Goal: Transaction & Acquisition: Purchase product/service

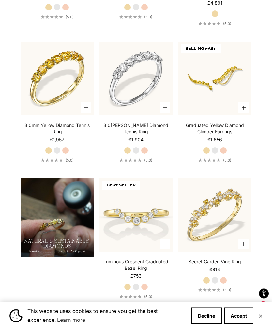
scroll to position [472, 0]
click at [134, 154] on label "White Gold" at bounding box center [136, 150] width 7 height 7
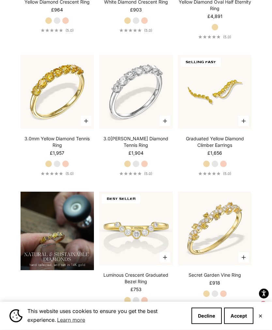
scroll to position [459, 0]
click at [148, 167] on label "Rose Gold" at bounding box center [144, 163] width 7 height 7
click at [138, 167] on label "White Gold" at bounding box center [136, 163] width 7 height 7
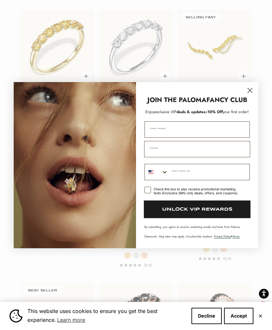
scroll to position [500, 0]
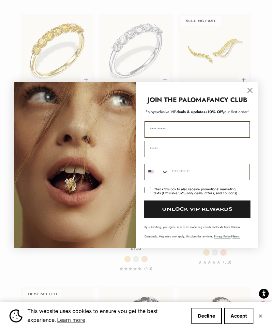
click at [249, 89] on circle "Close dialog" at bounding box center [250, 90] width 11 height 11
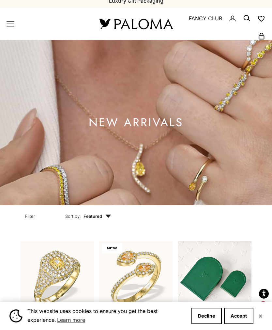
scroll to position [0, 0]
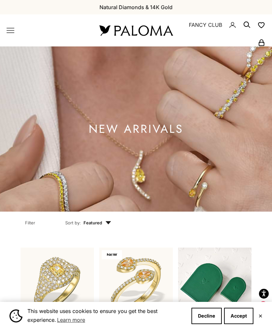
click at [10, 27] on icon "Primary navigation" at bounding box center [11, 30] width 8 height 8
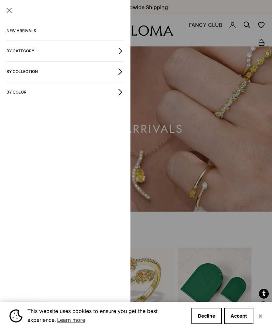
click at [36, 30] on link "NEW ARRIVALS" at bounding box center [66, 31] width 118 height 20
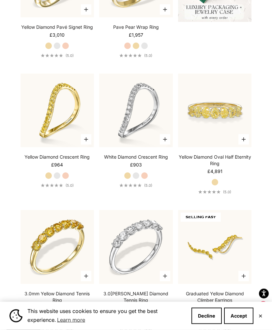
scroll to position [305, 0]
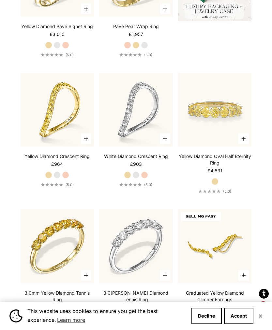
click at [162, 116] on img at bounding box center [136, 109] width 81 height 81
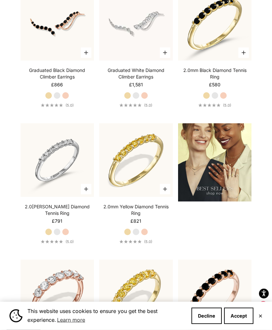
scroll to position [936, 0]
click at [66, 172] on img at bounding box center [57, 159] width 81 height 81
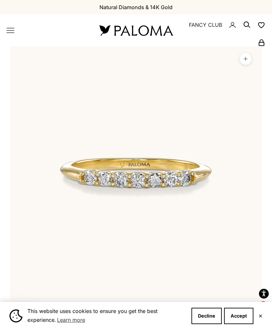
scroll to position [0, 21]
click at [250, 58] on button "Zoom picture" at bounding box center [246, 59] width 12 height 12
